Goal: Information Seeking & Learning: Learn about a topic

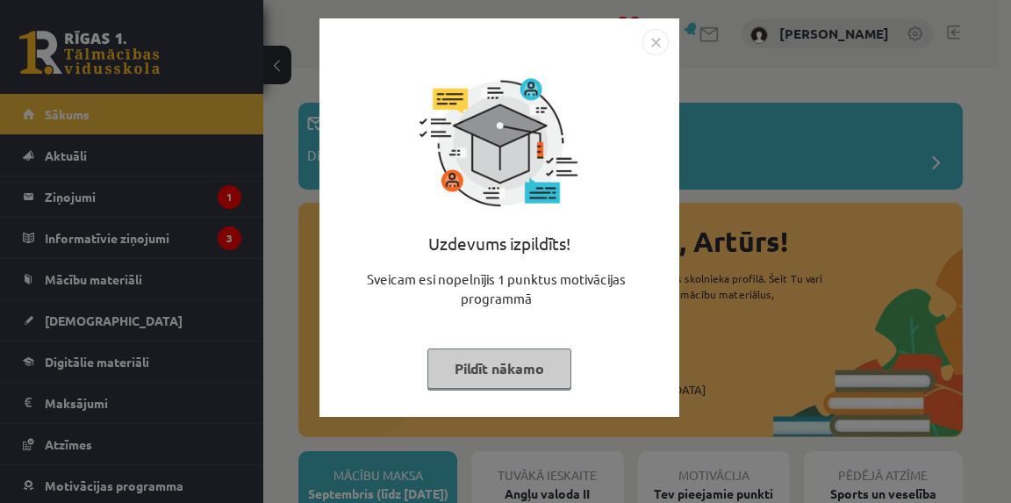
click at [541, 376] on button "Pildīt nākamo" at bounding box center [499, 368] width 144 height 40
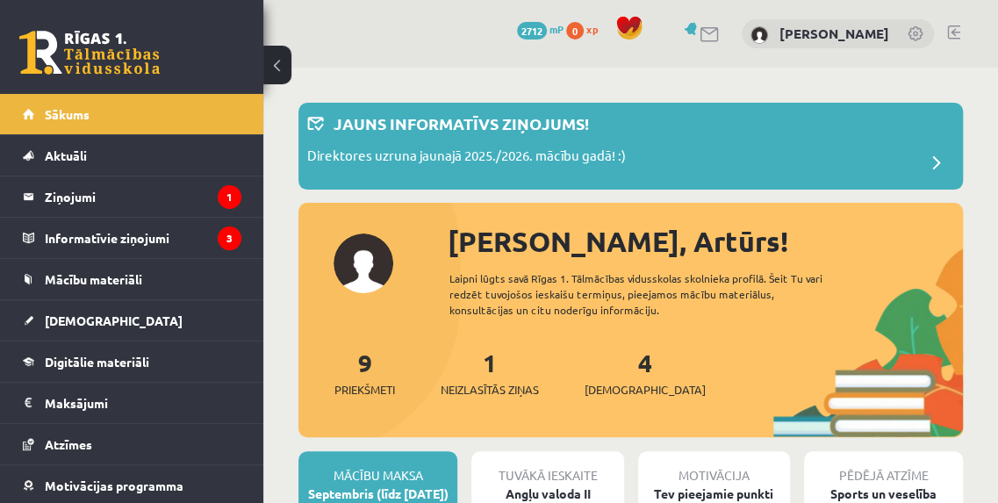
click at [367, 368] on link "9 Priekšmeti" at bounding box center [364, 373] width 61 height 52
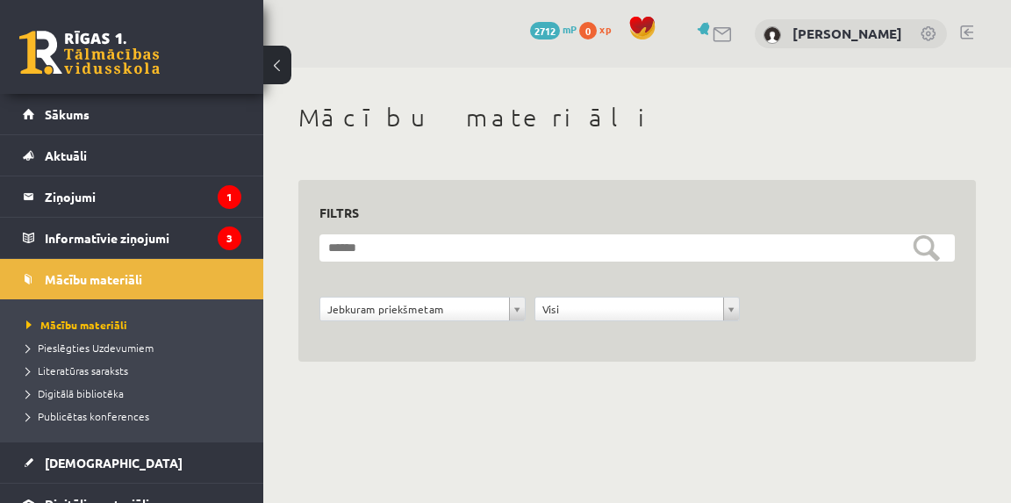
click at [151, 234] on legend "Informatīvie ziņojumi 3" at bounding box center [143, 238] width 197 height 40
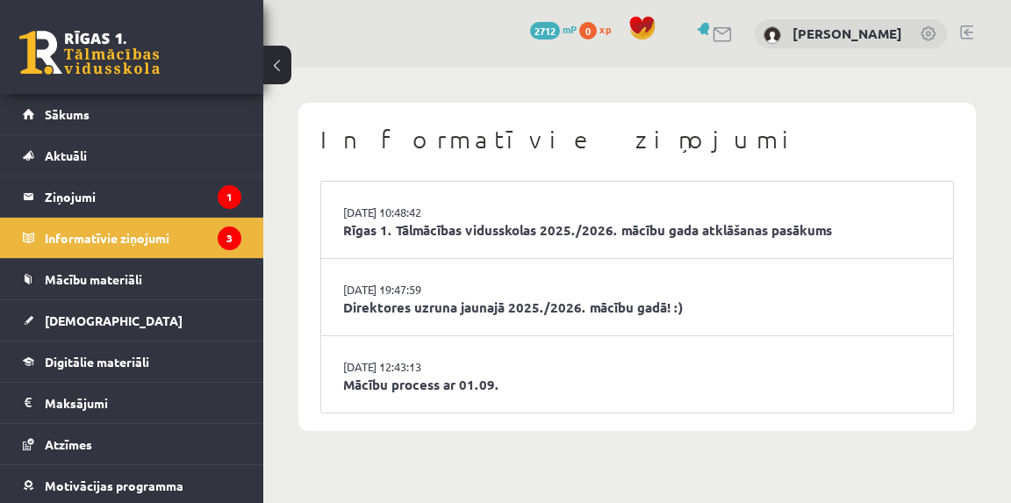
click at [151, 200] on legend "Ziņojumi 1" at bounding box center [143, 196] width 197 height 40
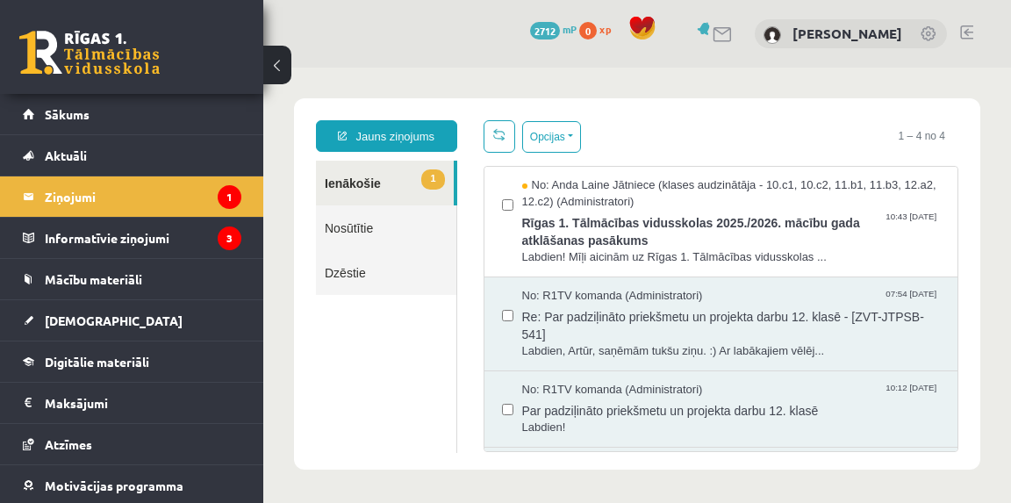
click at [97, 278] on span "Mācību materiāli" at bounding box center [93, 279] width 97 height 16
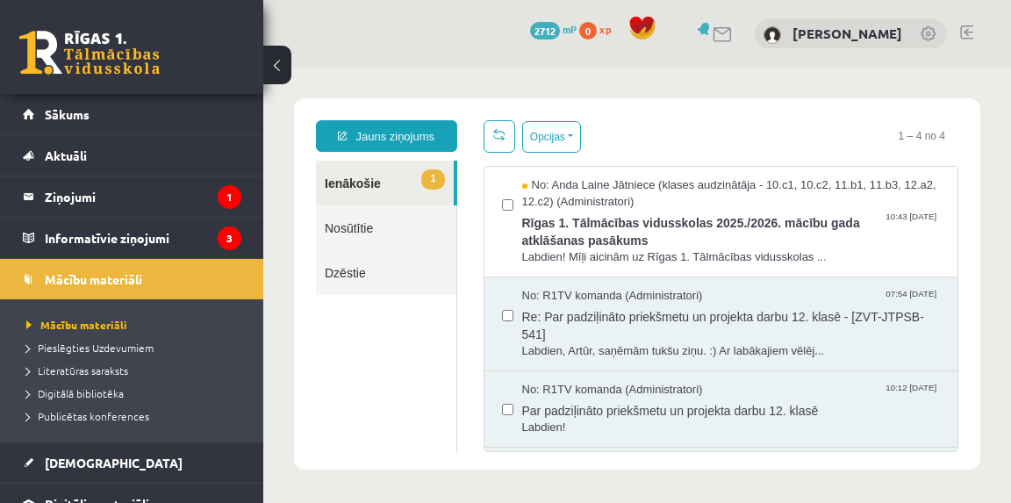
click at [97, 461] on link "[DEMOGRAPHIC_DATA]" at bounding box center [132, 462] width 219 height 40
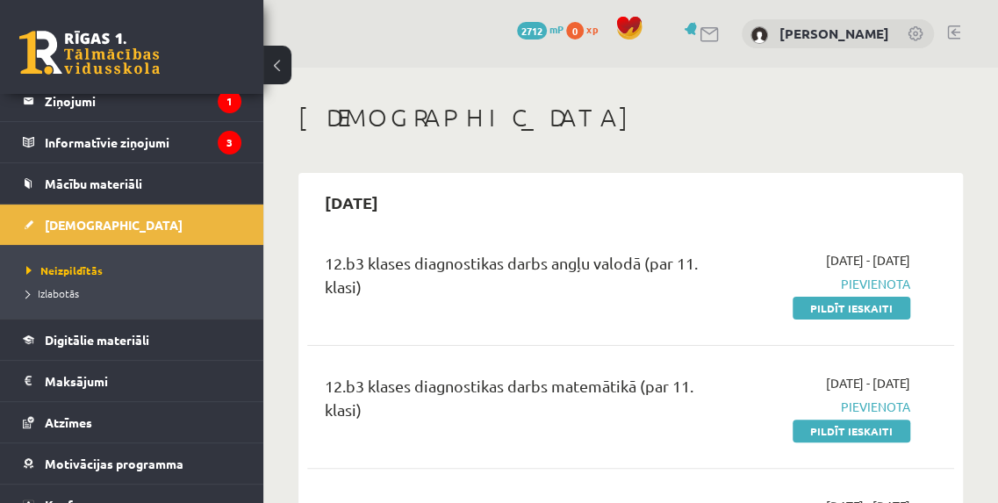
click at [131, 185] on span "Mācību materiāli" at bounding box center [93, 184] width 97 height 16
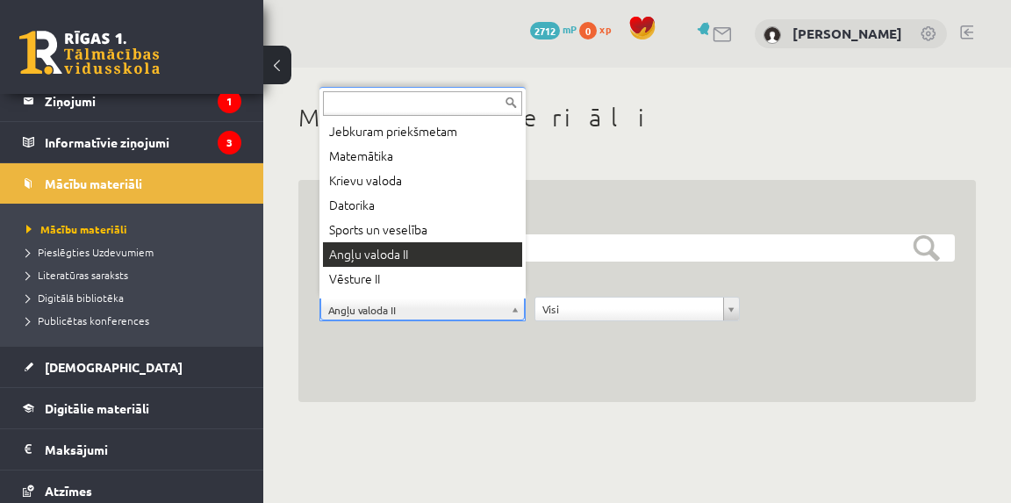
scroll to position [39, 0]
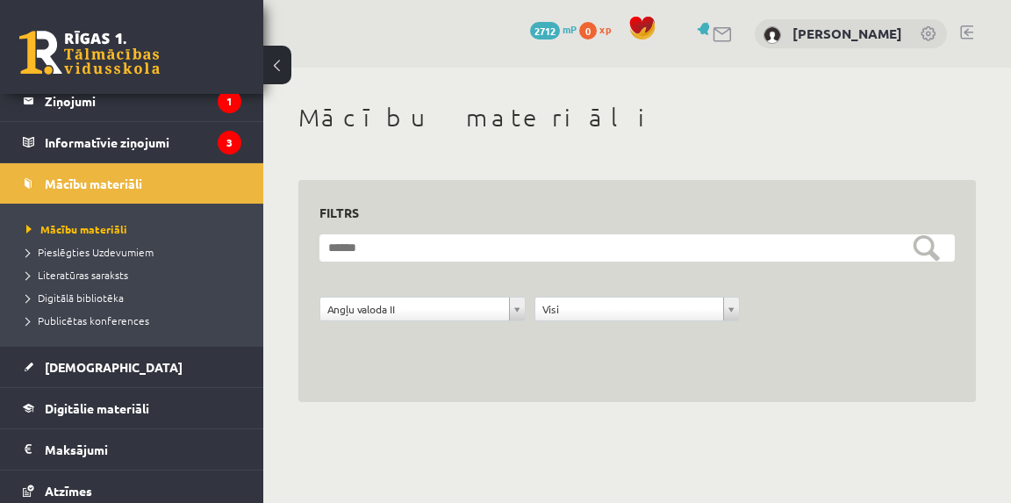
click at [78, 245] on span "Pieslēgties Uzdevumiem" at bounding box center [89, 252] width 127 height 14
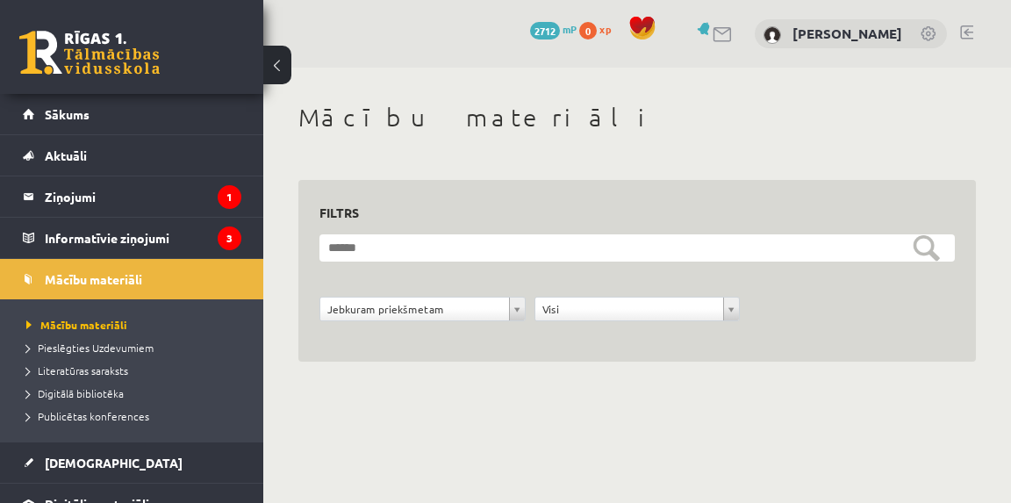
click at [95, 421] on link "Publicētas konferences" at bounding box center [135, 416] width 219 height 16
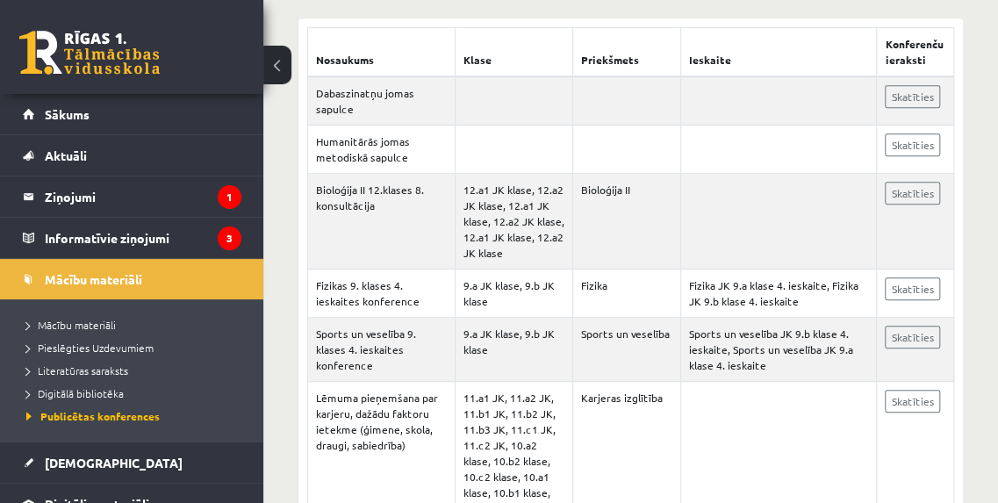
scroll to position [360, 0]
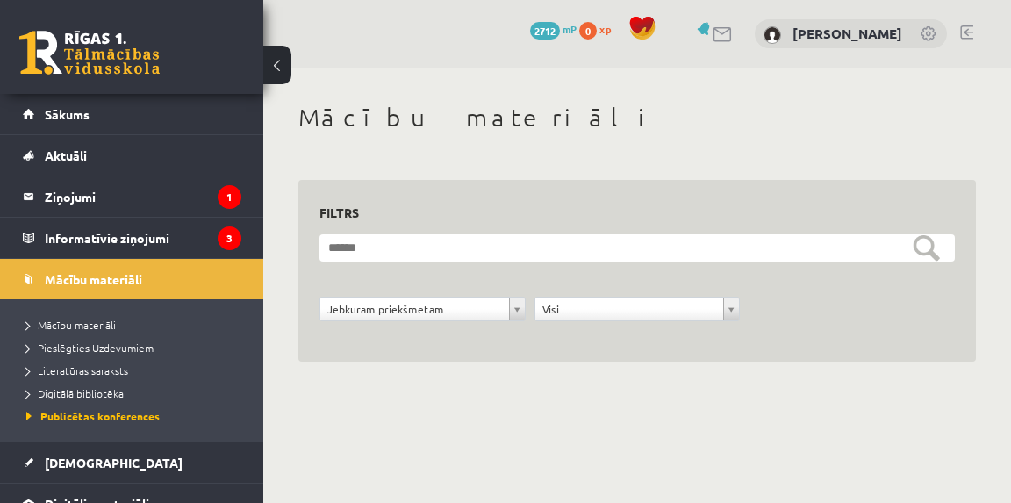
click at [366, 295] on form "**********" at bounding box center [636, 287] width 635 height 106
click at [371, 331] on div "**********" at bounding box center [637, 319] width 644 height 44
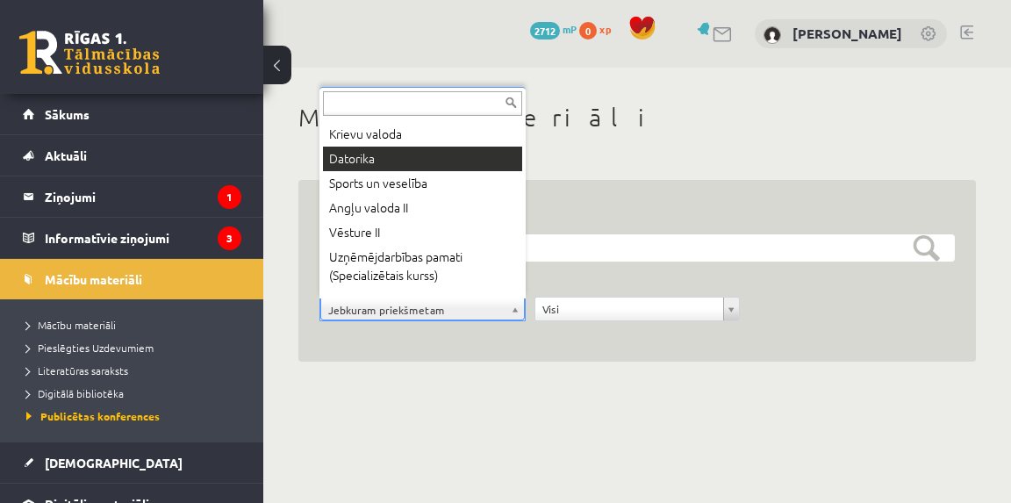
scroll to position [107, 0]
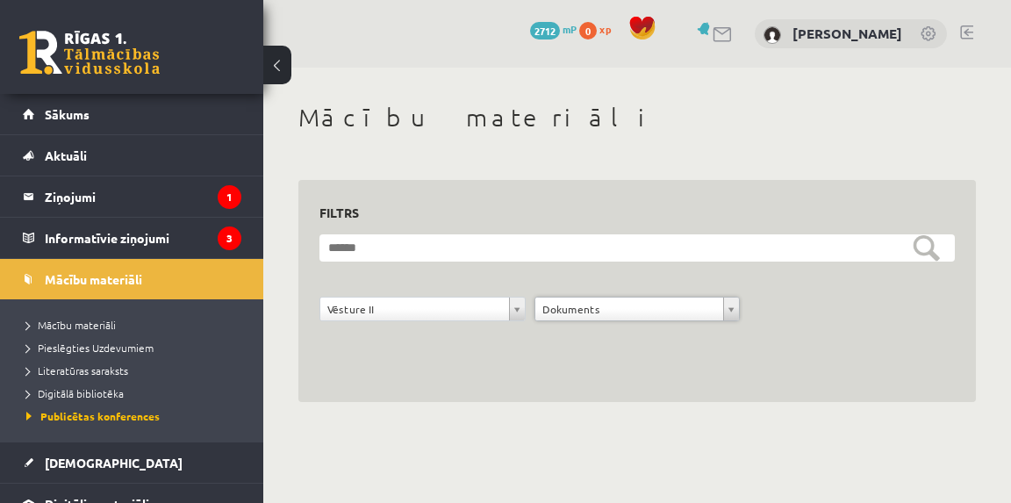
click at [80, 118] on span "Sākums" at bounding box center [67, 114] width 45 height 16
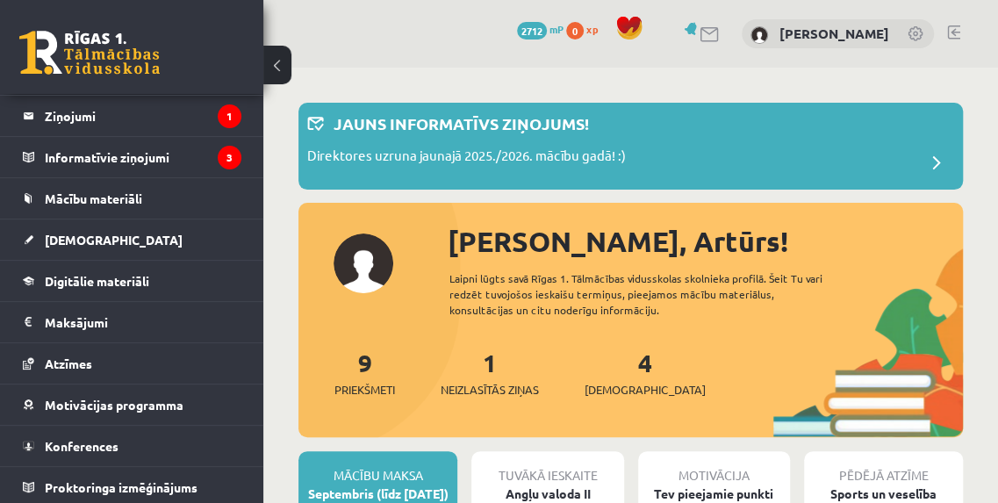
click at [948, 28] on link at bounding box center [953, 32] width 13 height 14
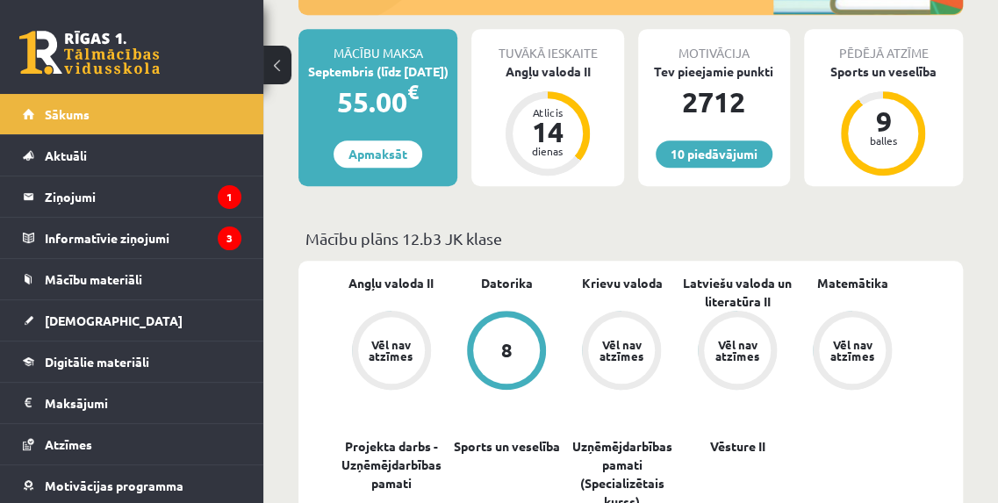
scroll to position [377, 0]
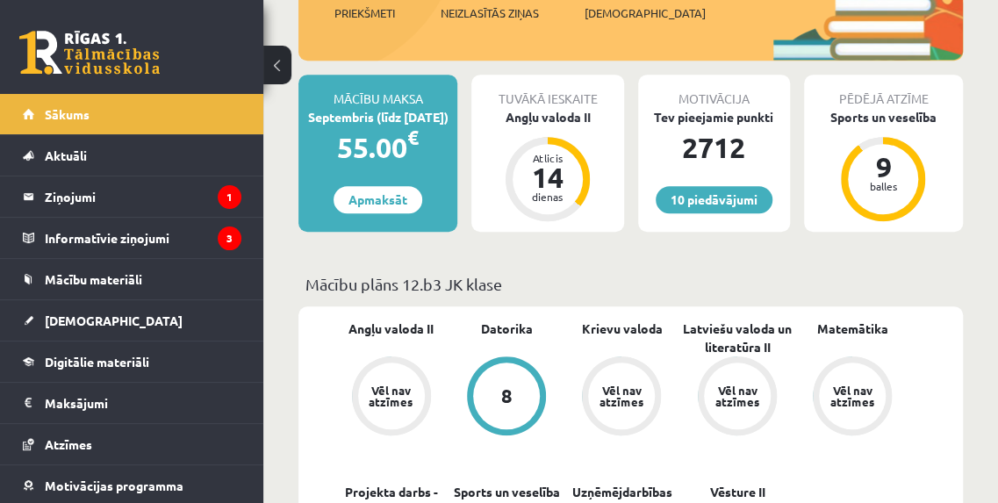
click at [98, 312] on link "[DEMOGRAPHIC_DATA]" at bounding box center [132, 320] width 219 height 40
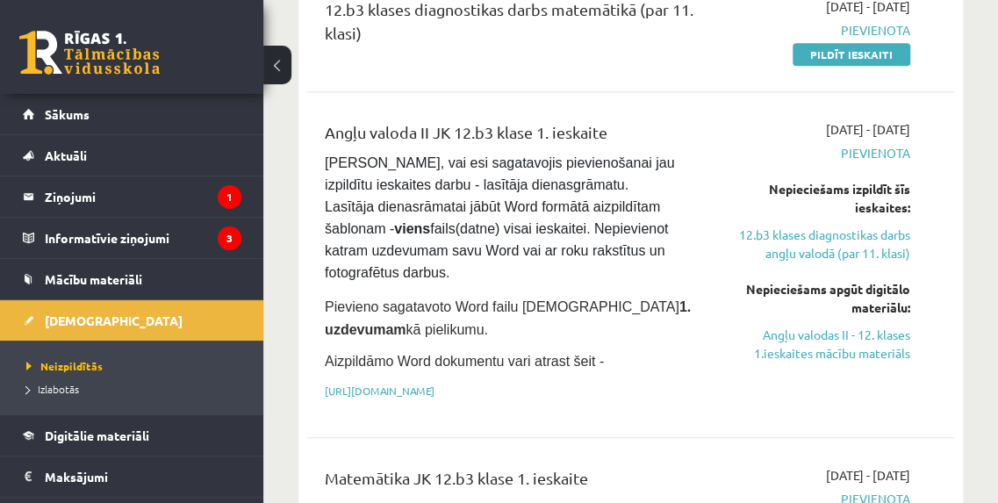
click at [98, 276] on span "Mācību materiāli" at bounding box center [93, 279] width 97 height 16
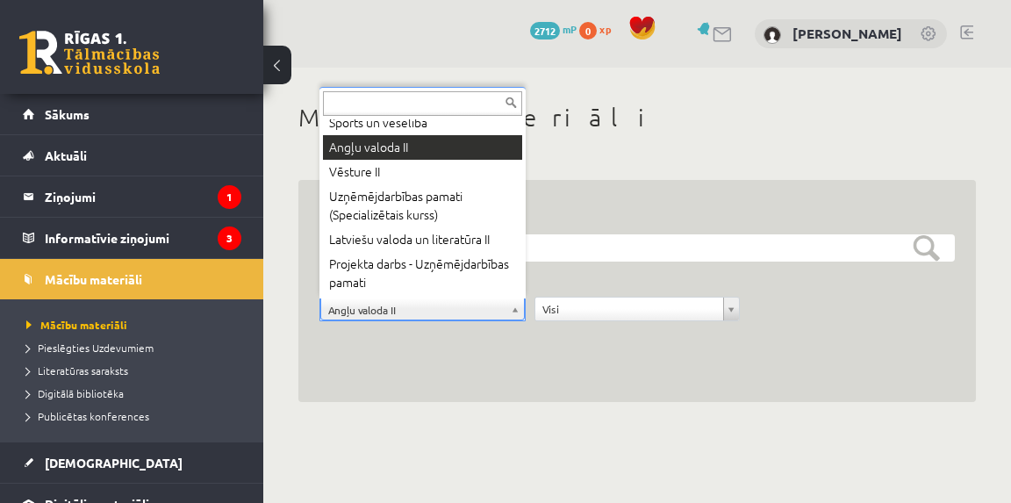
scroll to position [98, 0]
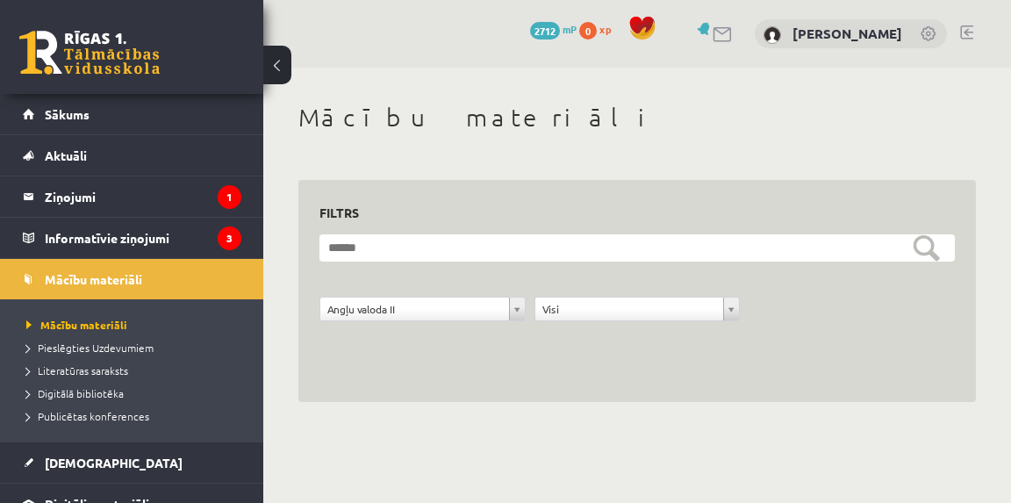
click at [137, 111] on link "Sākums" at bounding box center [132, 114] width 219 height 40
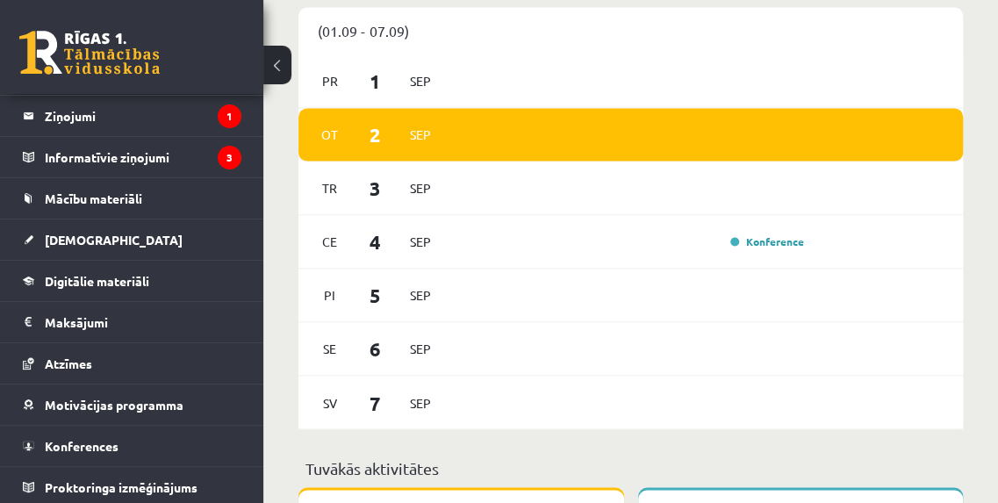
scroll to position [1115, 0]
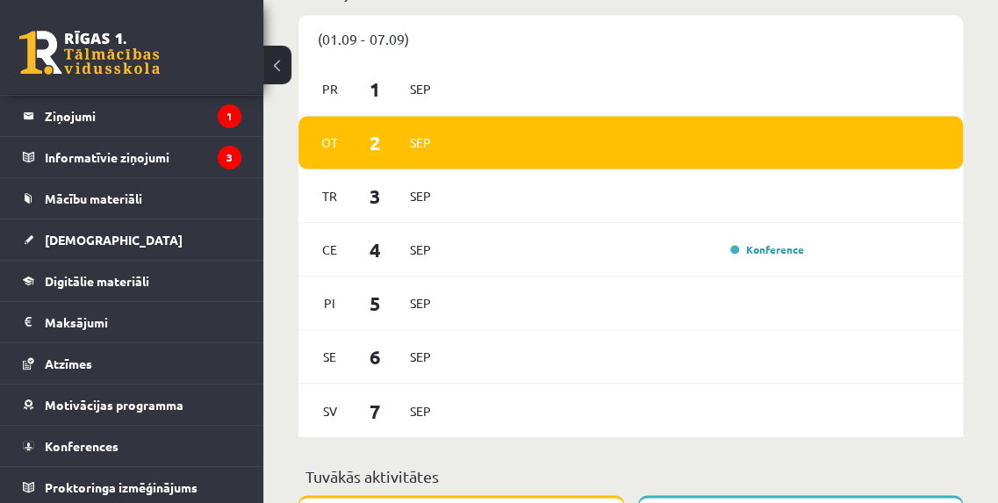
click at [795, 247] on link "Konference" at bounding box center [767, 249] width 74 height 14
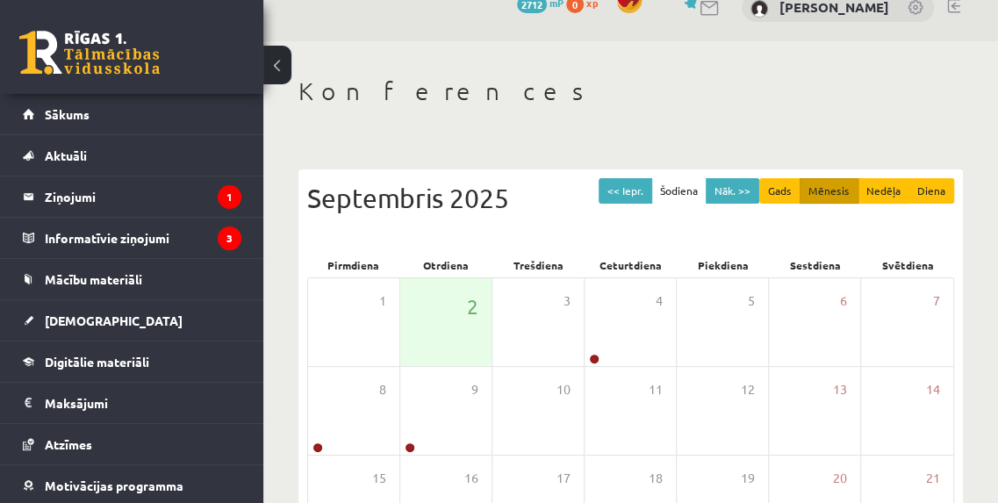
scroll to position [72, 0]
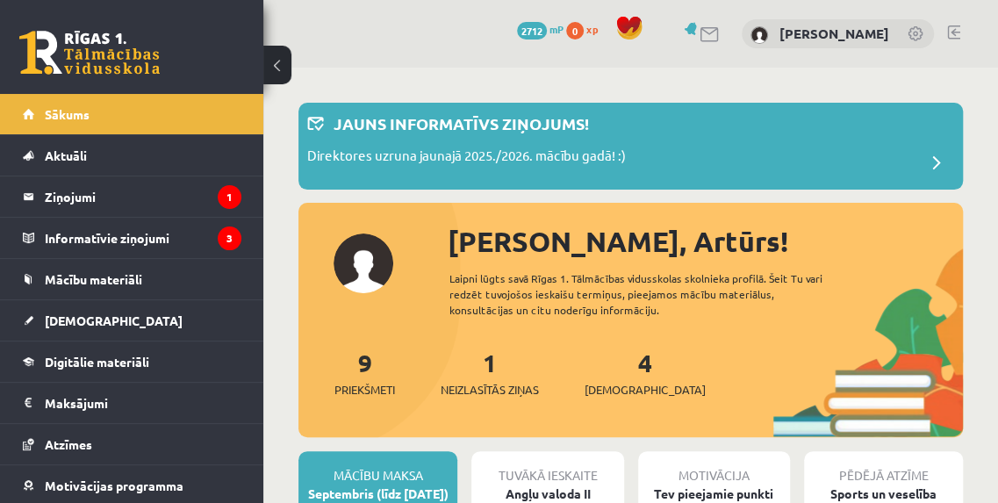
click at [362, 368] on link "9 Priekšmeti" at bounding box center [364, 373] width 61 height 52
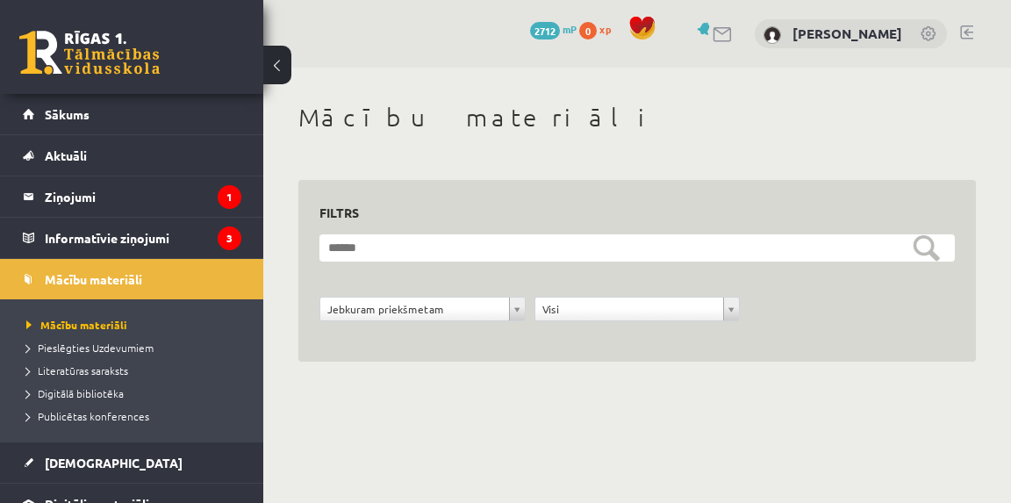
click at [125, 139] on link "Aktuāli" at bounding box center [132, 155] width 219 height 40
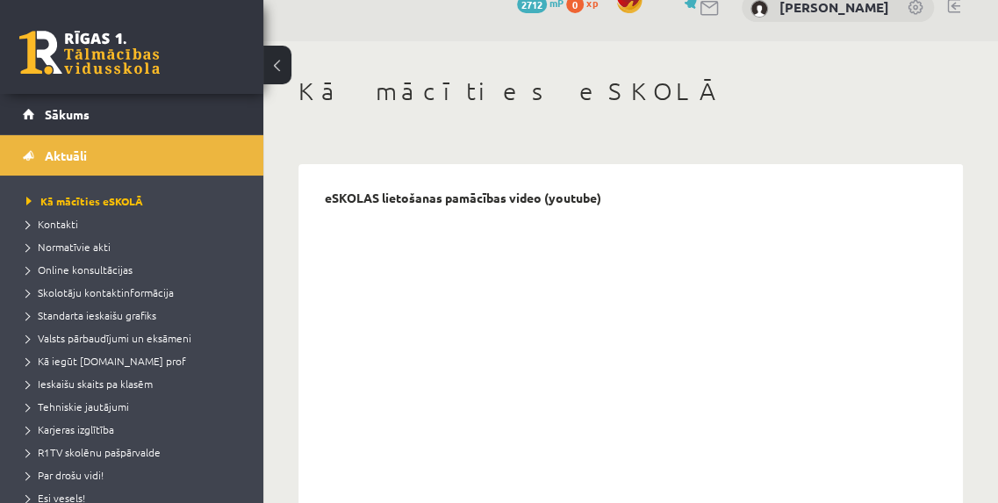
scroll to position [32, 0]
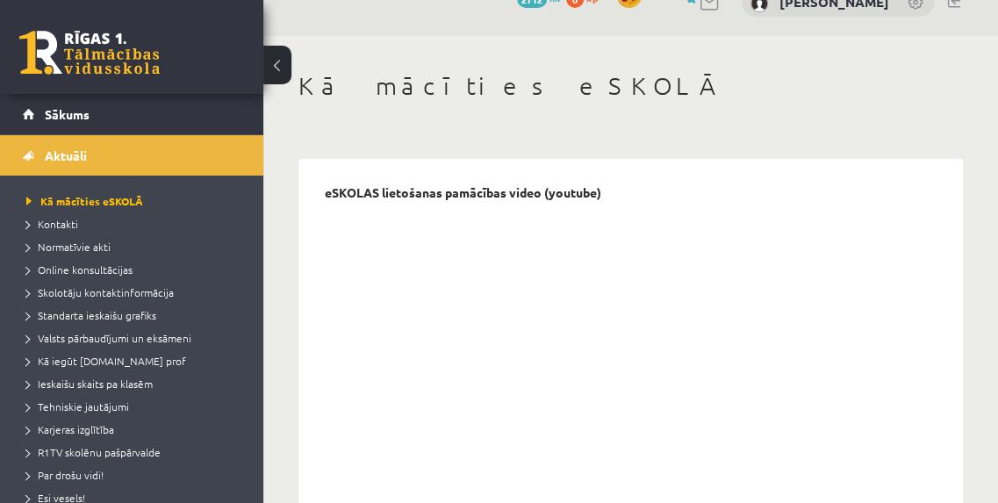
click at [56, 111] on span "Sākums" at bounding box center [67, 114] width 45 height 16
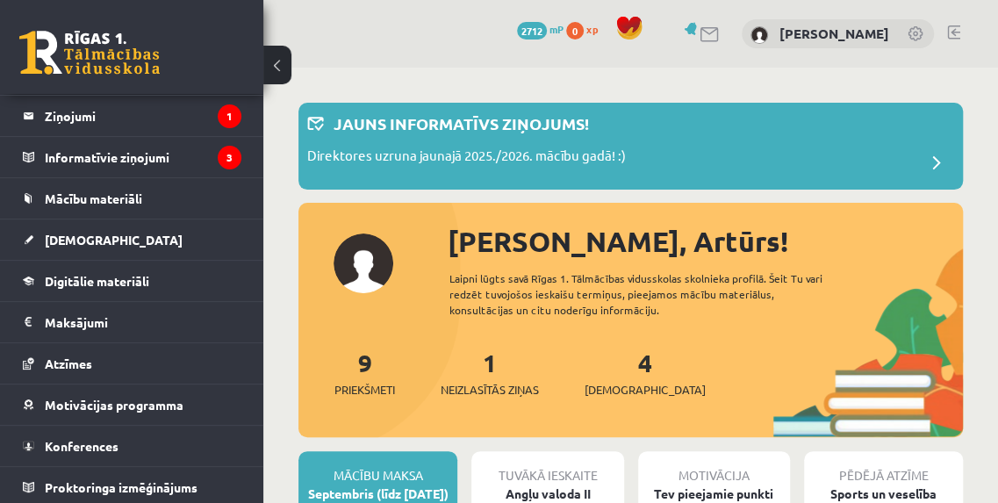
scroll to position [46, 0]
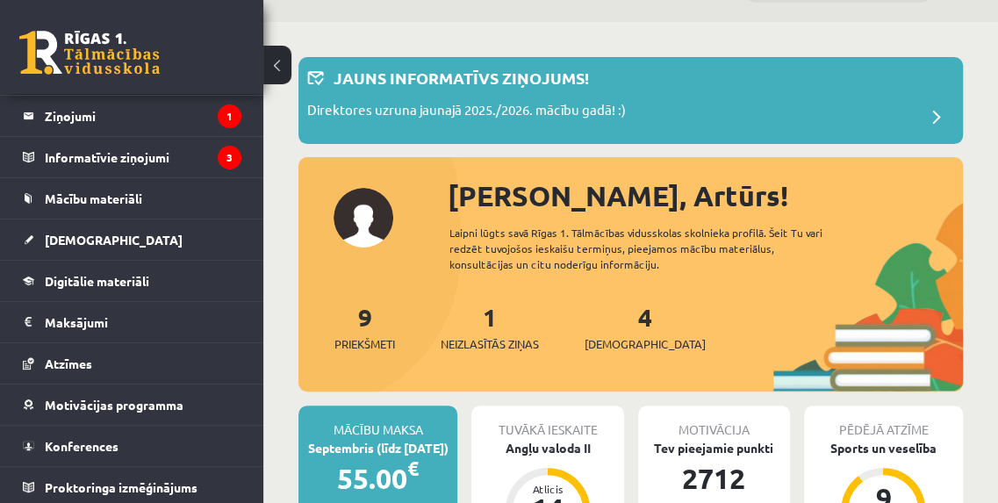
click at [626, 339] on span "[DEMOGRAPHIC_DATA]" at bounding box center [645, 344] width 121 height 18
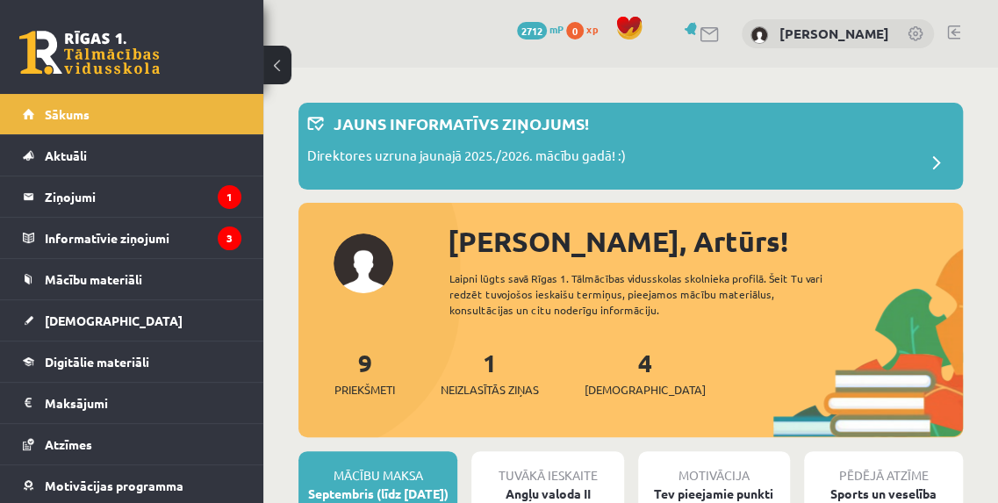
click at [176, 283] on link "Mācību materiāli" at bounding box center [132, 279] width 219 height 40
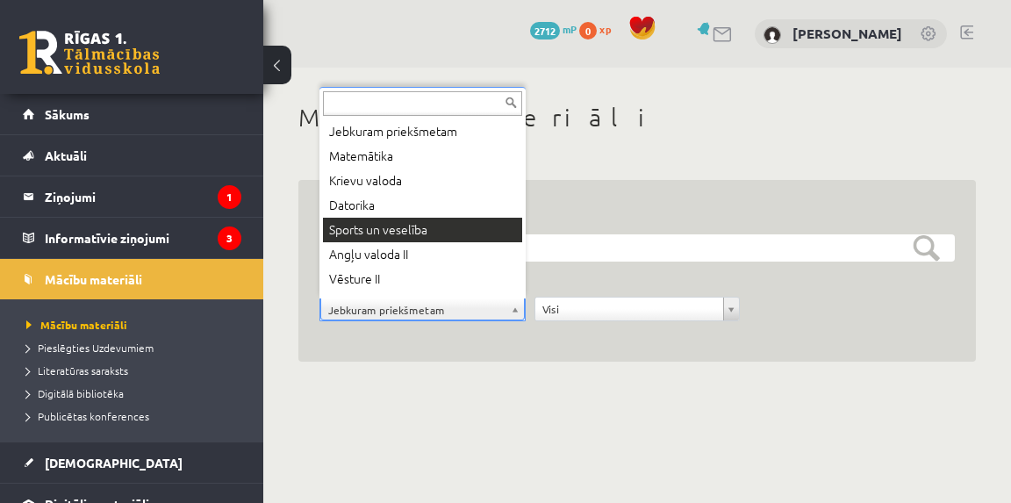
scroll to position [14, 0]
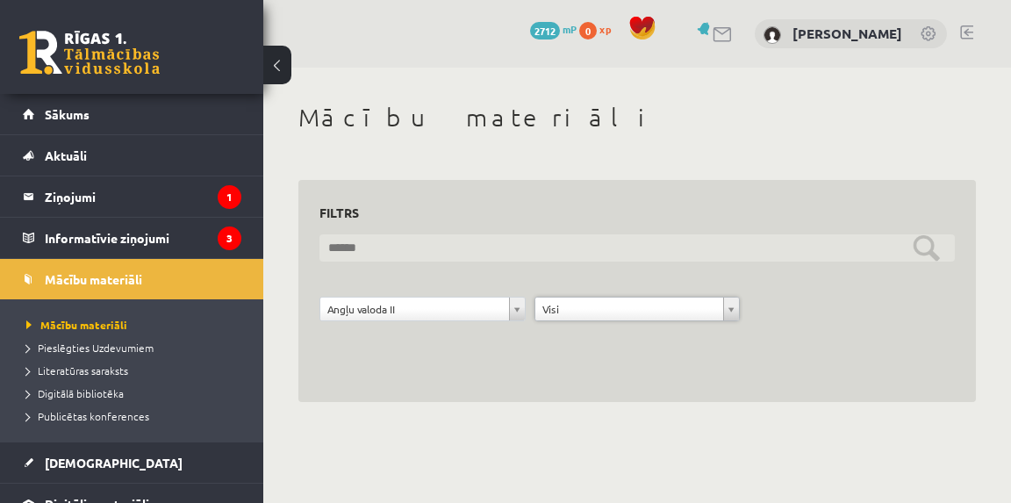
click at [420, 250] on input "text" at bounding box center [636, 247] width 635 height 27
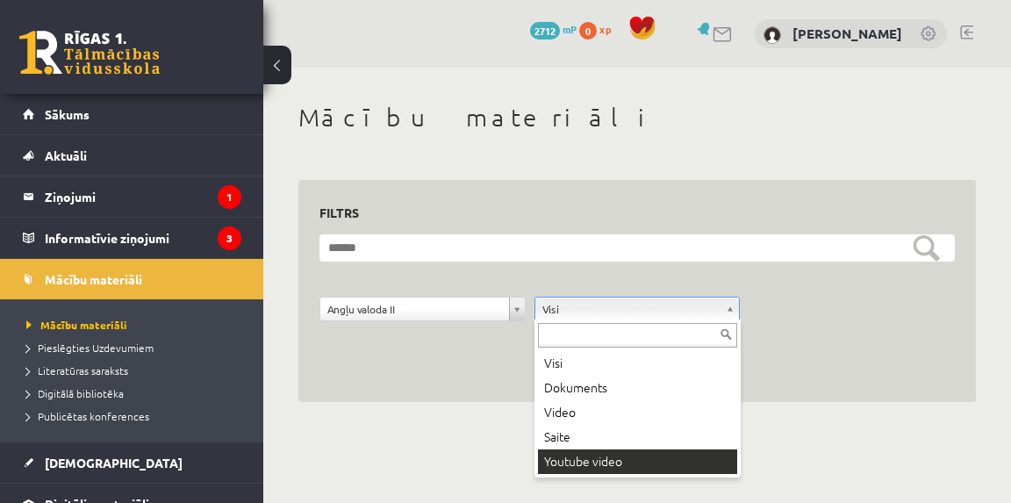
click at [656, 475] on div "Visi Dokuments Video Saite Youtube video" at bounding box center [637, 398] width 206 height 158
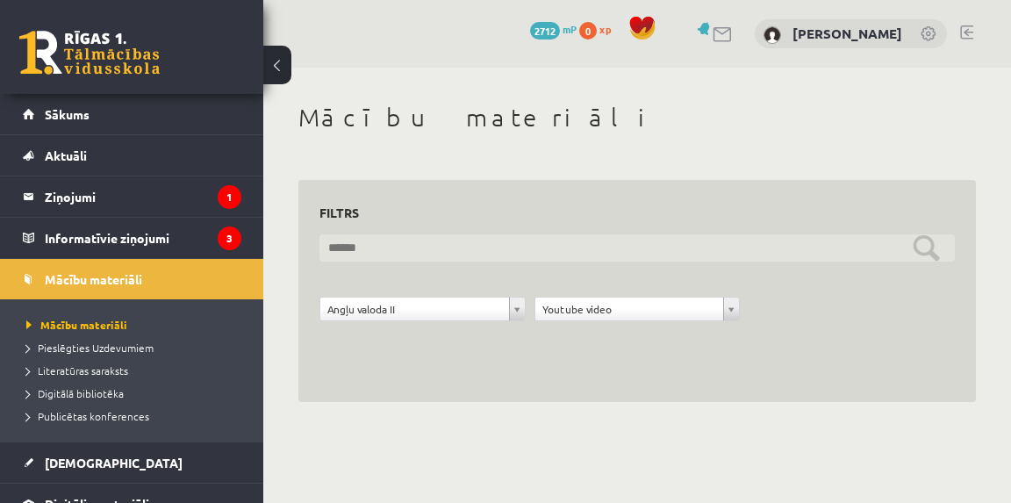
click at [639, 241] on input "text" at bounding box center [636, 247] width 635 height 27
click at [920, 241] on input "text" at bounding box center [636, 247] width 635 height 27
type input "*"
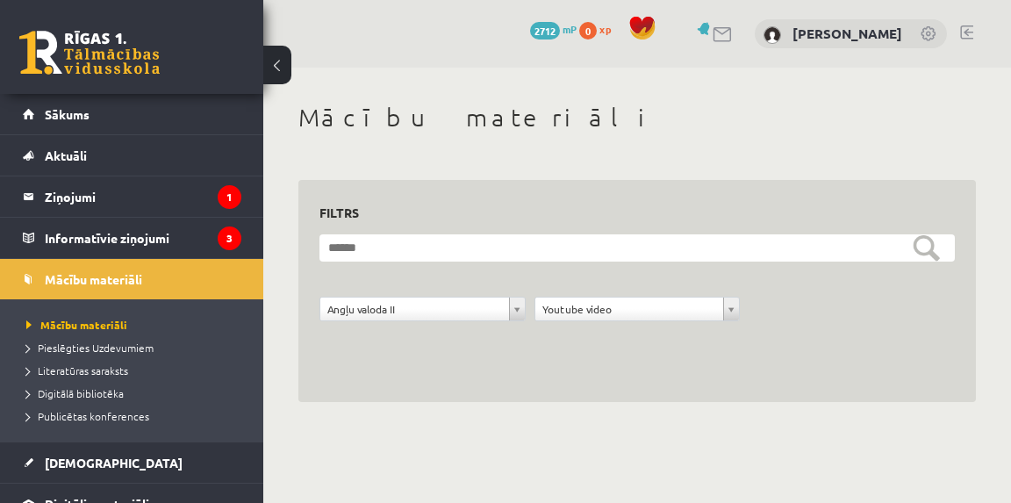
click at [911, 233] on div "**********" at bounding box center [636, 271] width 635 height 140
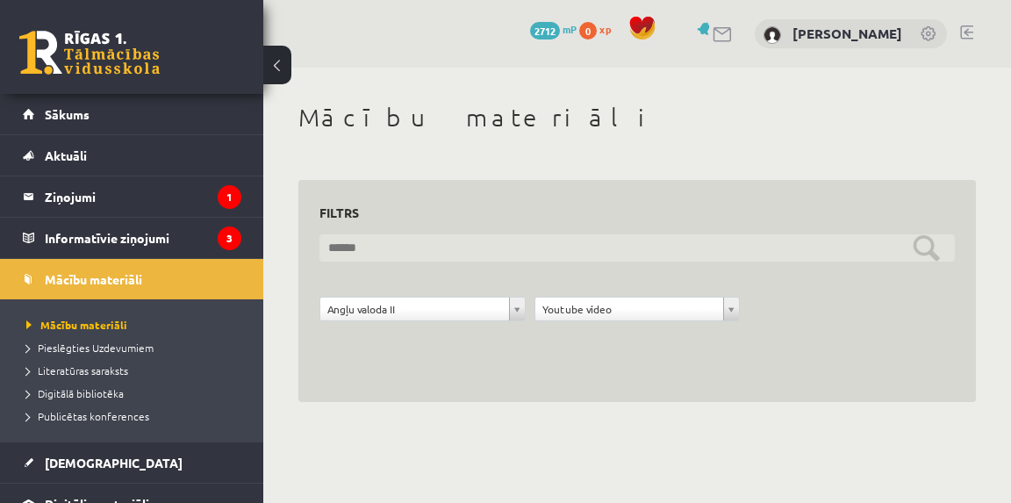
click at [923, 240] on input "text" at bounding box center [636, 247] width 635 height 27
click at [729, 236] on input "*****" at bounding box center [636, 247] width 635 height 27
type input "*"
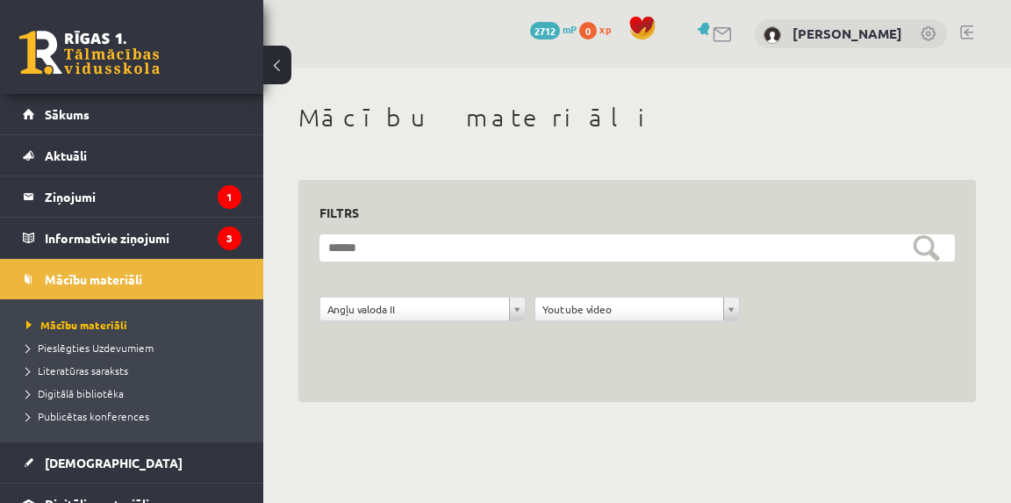
click at [86, 391] on span "Digitālā bibliotēka" at bounding box center [74, 393] width 97 height 14
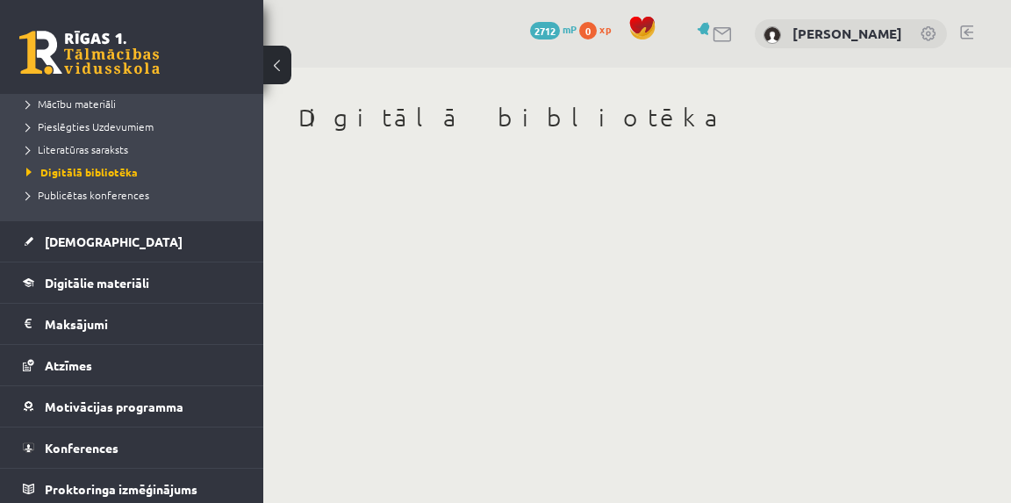
scroll to position [194, 0]
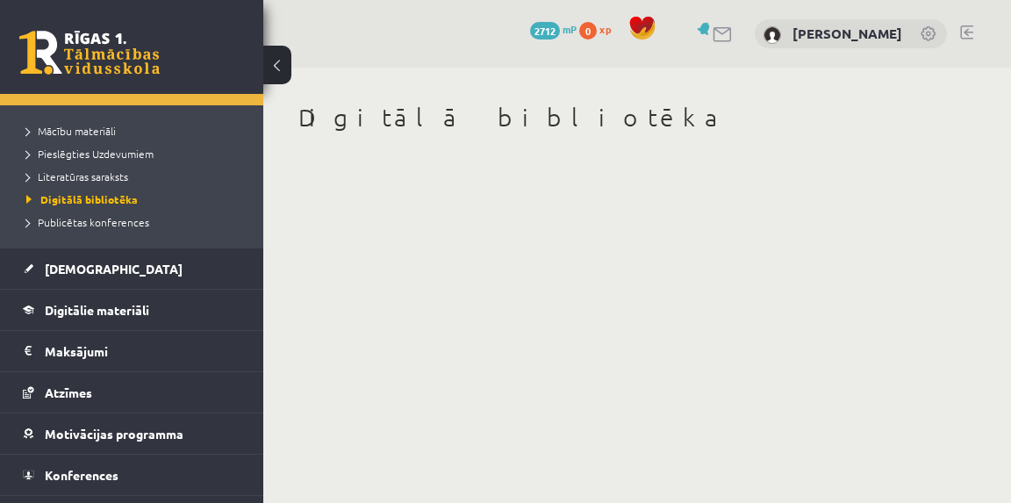
click at [140, 309] on span "Digitālie materiāli" at bounding box center [97, 310] width 104 height 16
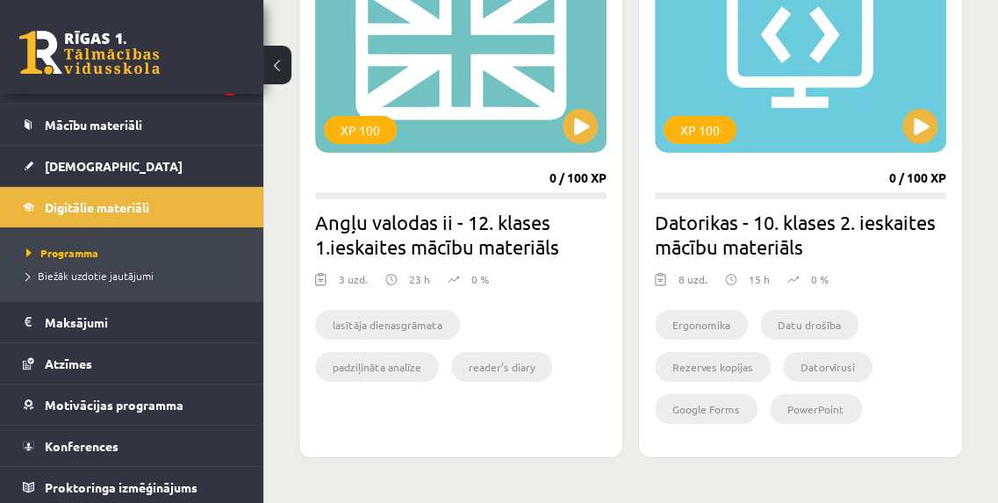
scroll to position [2549, 0]
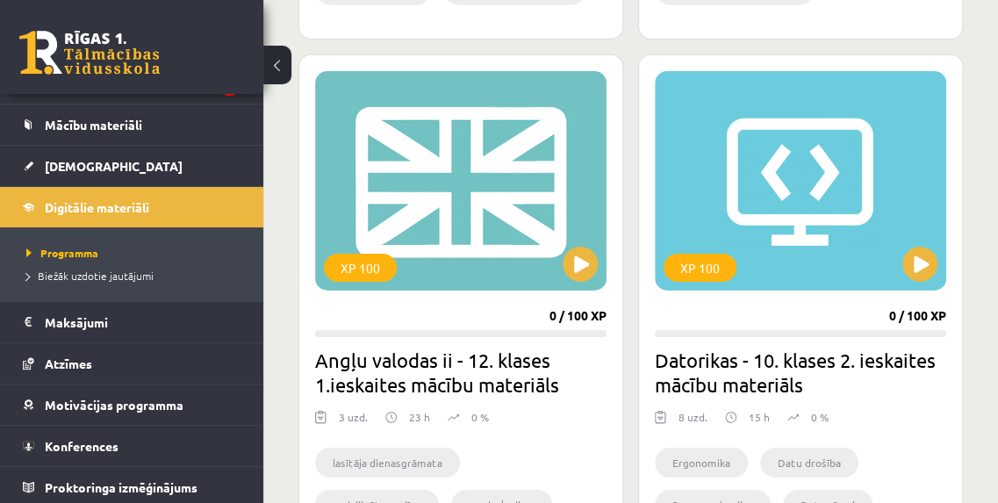
click at [520, 219] on div "XP 100" at bounding box center [460, 180] width 291 height 219
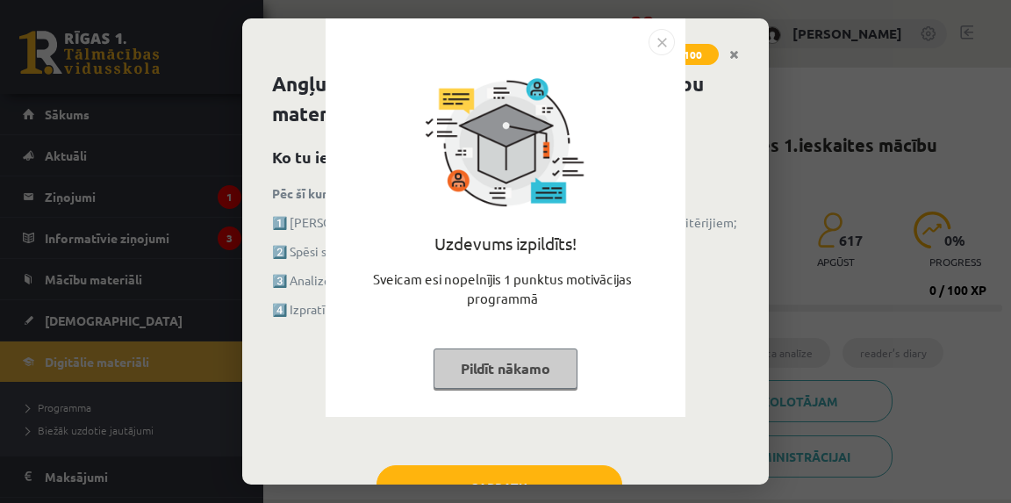
click at [667, 45] on img "Close" at bounding box center [662, 42] width 26 height 26
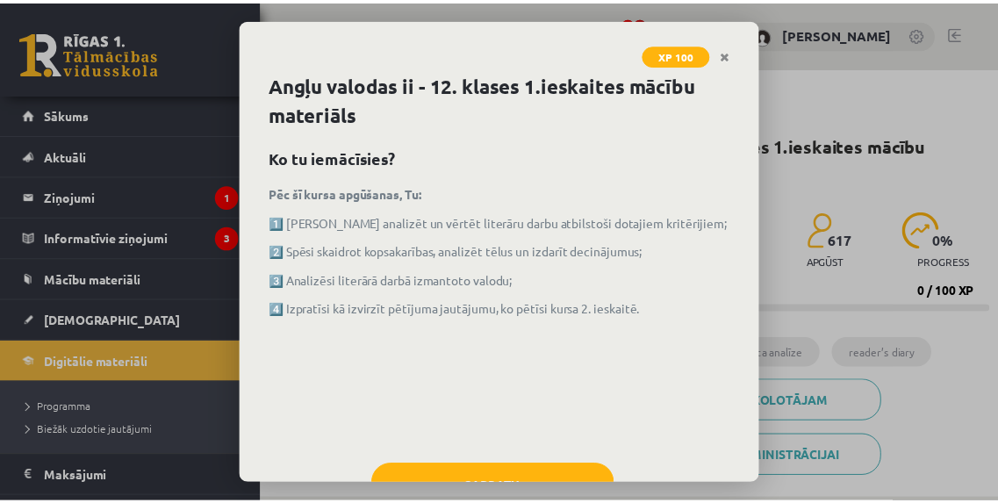
scroll to position [65, 0]
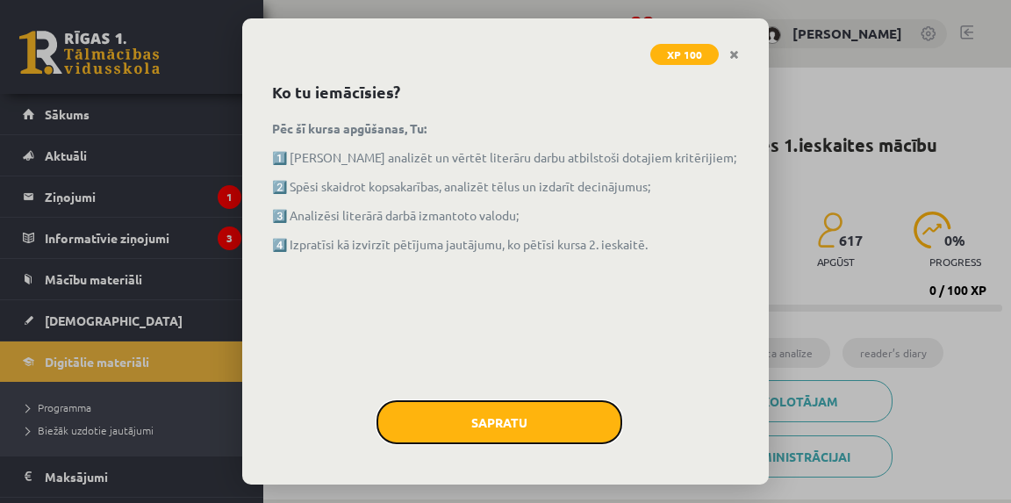
click at [539, 430] on button "Sapratu" at bounding box center [500, 422] width 246 height 44
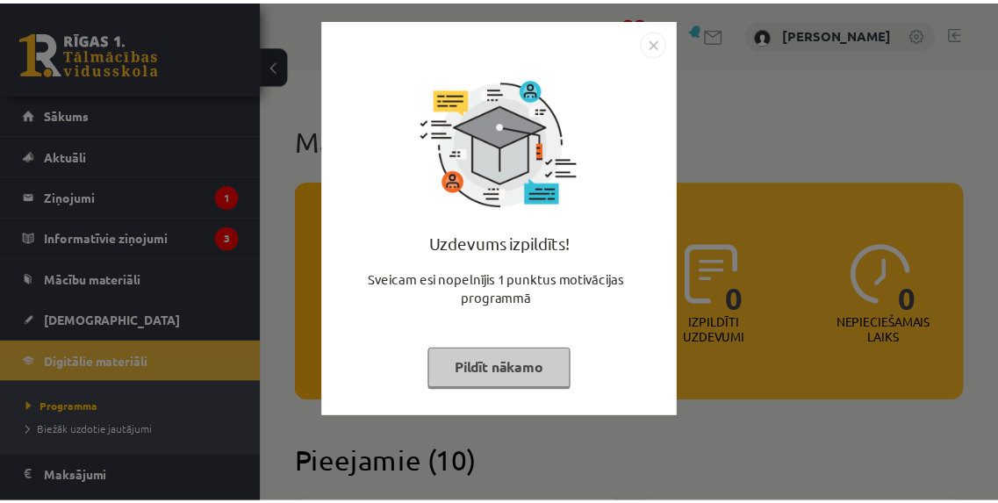
scroll to position [2549, 0]
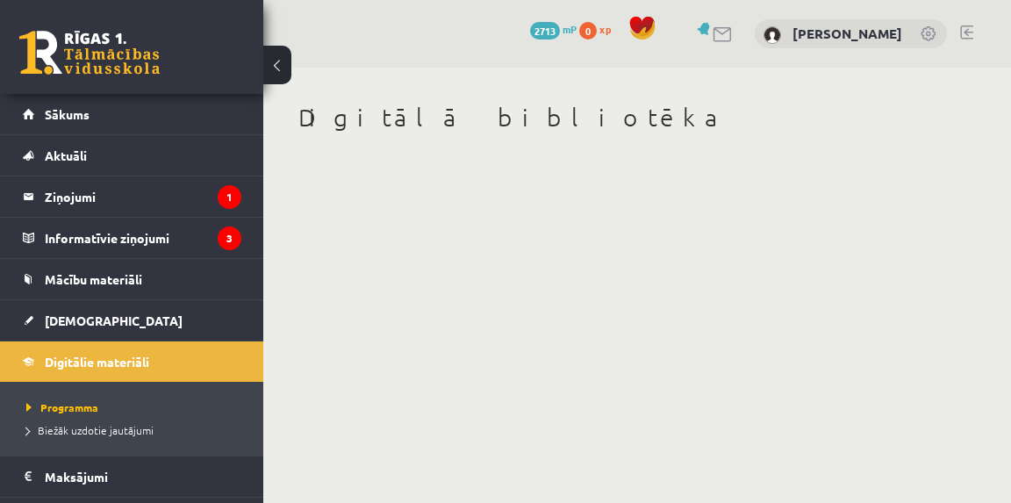
click at [971, 23] on div "0 Dāvanas 2713 mP 0 xp [PERSON_NAME]" at bounding box center [637, 34] width 748 height 68
click at [965, 38] on link at bounding box center [966, 32] width 13 height 14
